Goal: Use online tool/utility: Utilize a website feature to perform a specific function

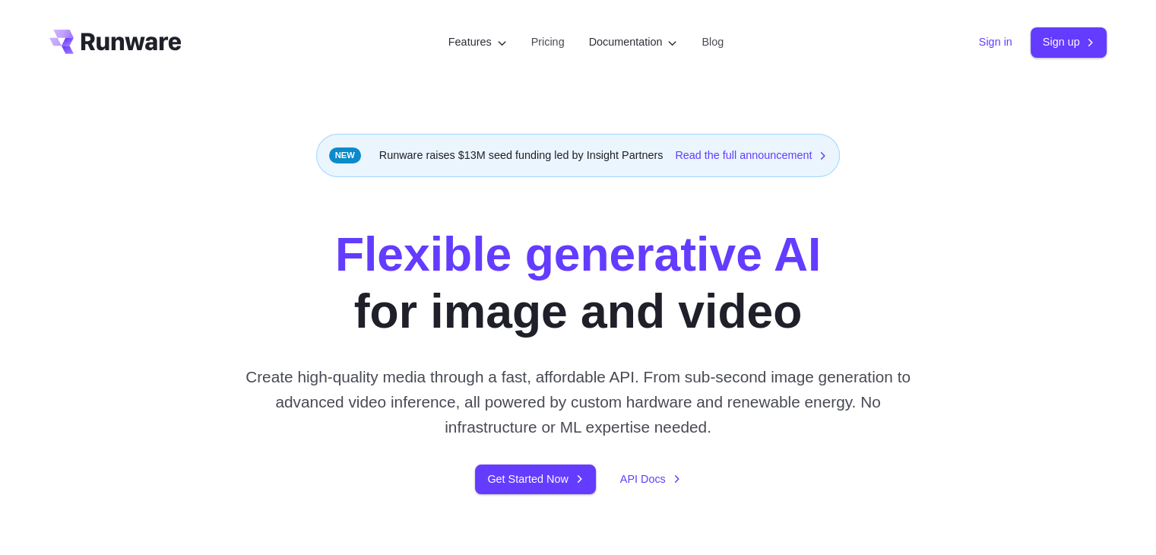
click at [982, 43] on link "Sign in" at bounding box center [995, 41] width 33 height 17
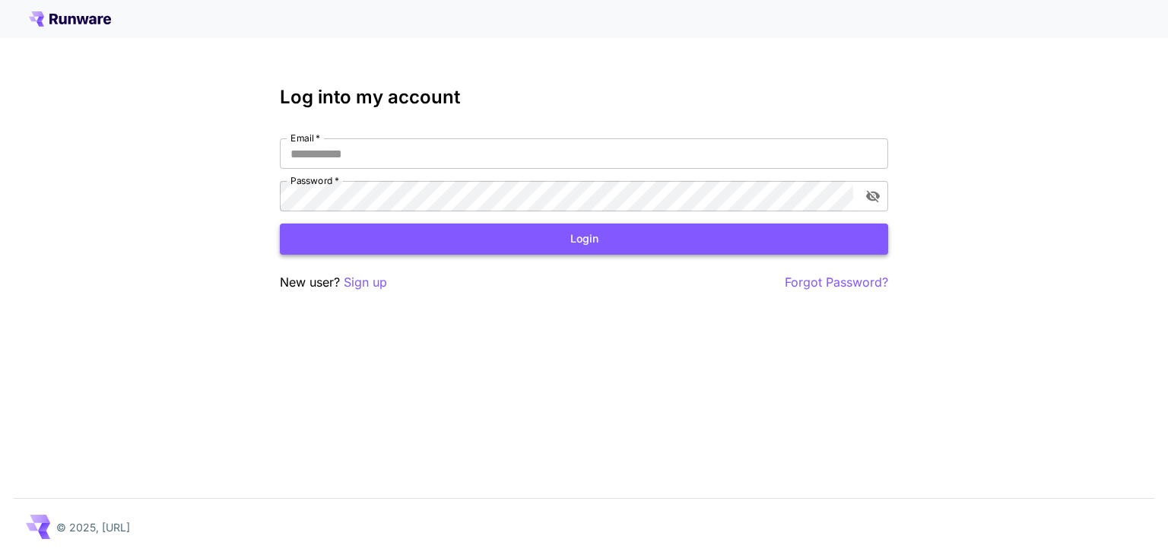
type input "**********"
click at [638, 246] on button "Login" at bounding box center [584, 239] width 608 height 31
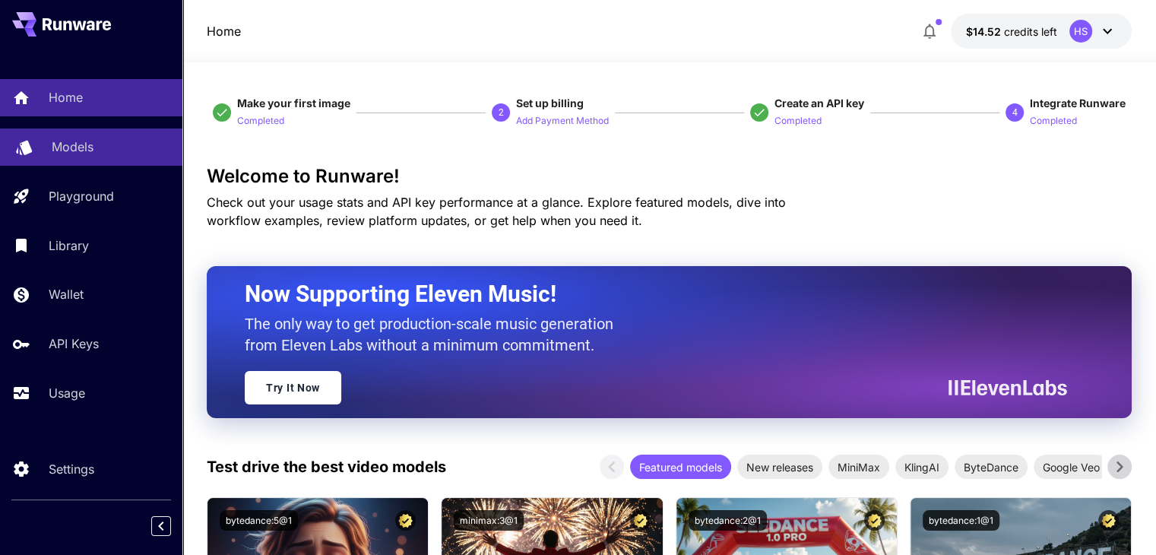
click at [71, 156] on p "Models" at bounding box center [73, 147] width 42 height 18
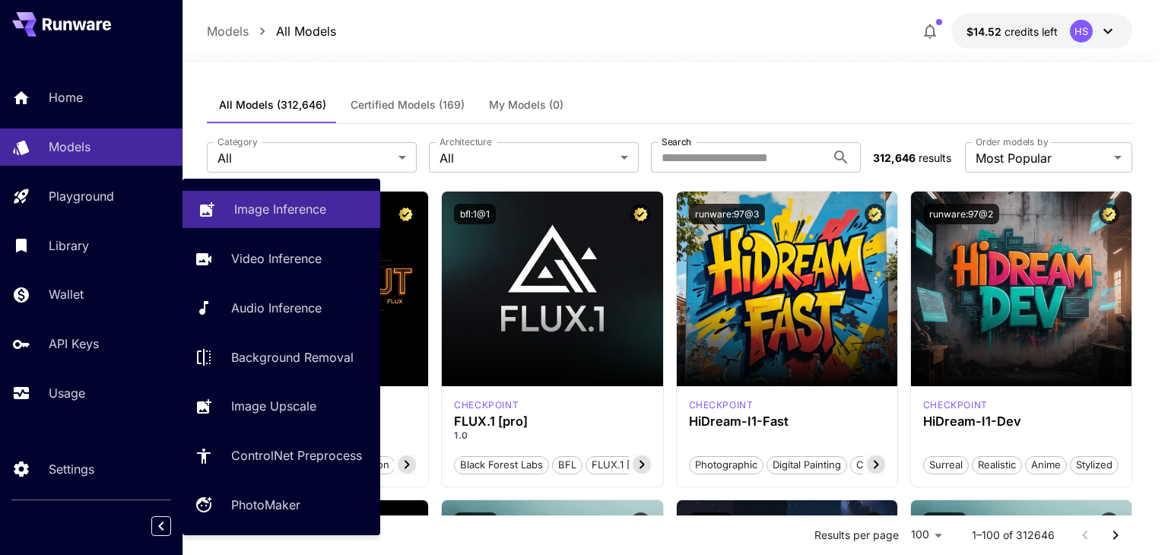
click at [225, 211] on link "Image Inference" at bounding box center [281, 209] width 198 height 37
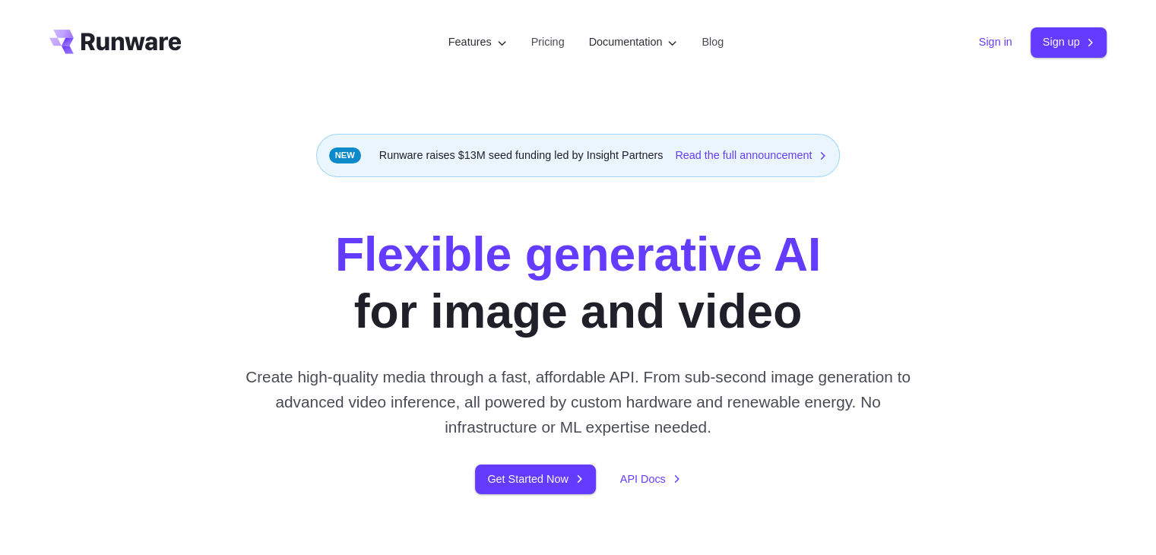
click at [979, 45] on link "Sign in" at bounding box center [995, 41] width 33 height 17
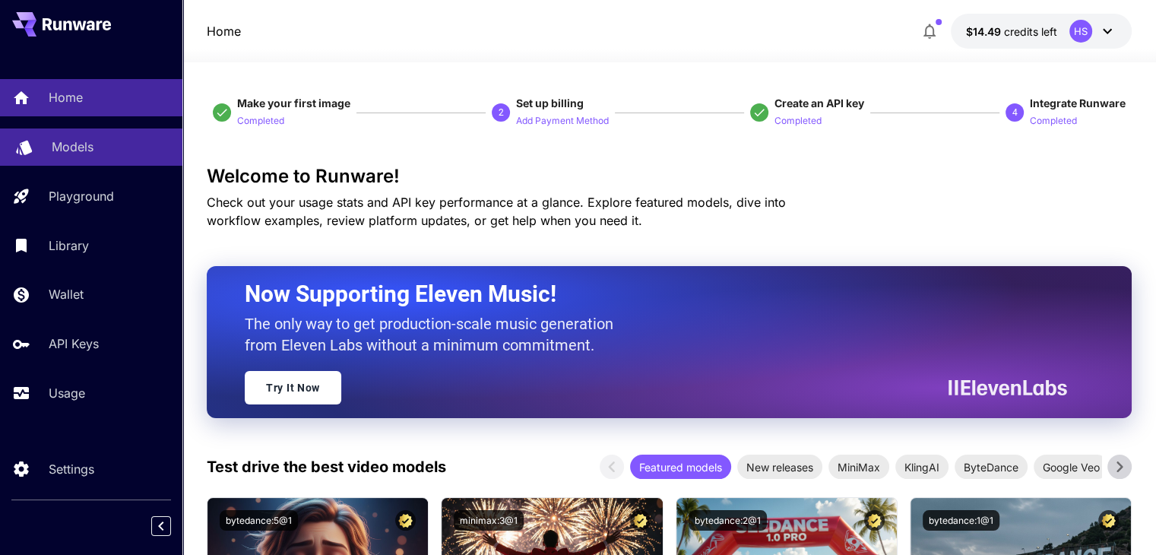
click at [80, 154] on p "Models" at bounding box center [73, 147] width 42 height 18
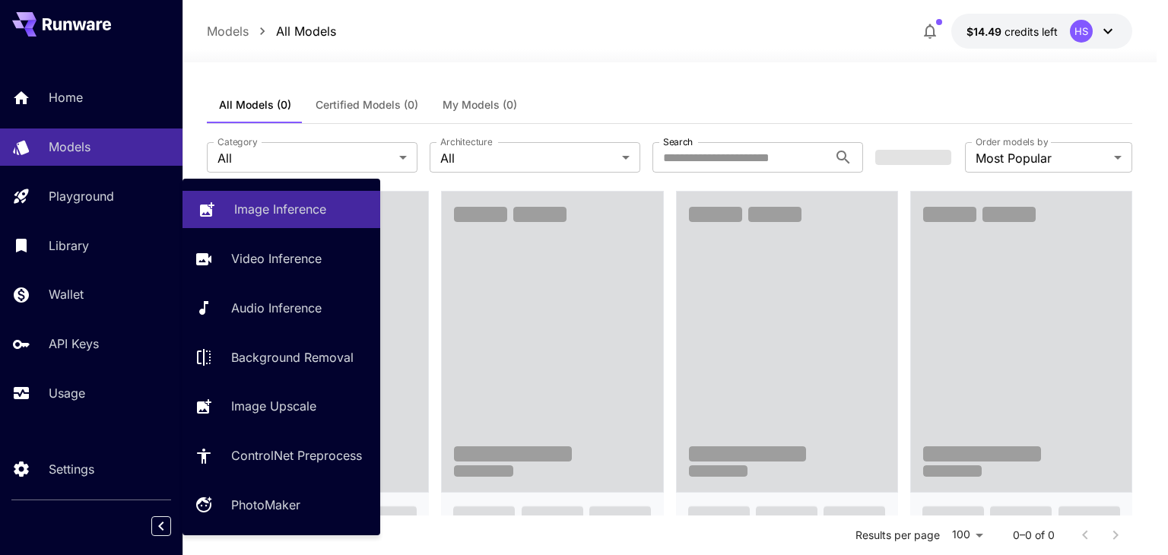
click at [246, 208] on p "Image Inference" at bounding box center [280, 209] width 92 height 18
